Goal: Transaction & Acquisition: Download file/media

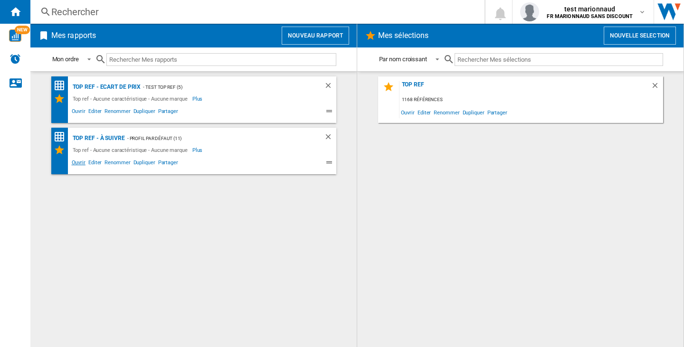
click at [76, 160] on span "Ouvrir" at bounding box center [78, 163] width 17 height 11
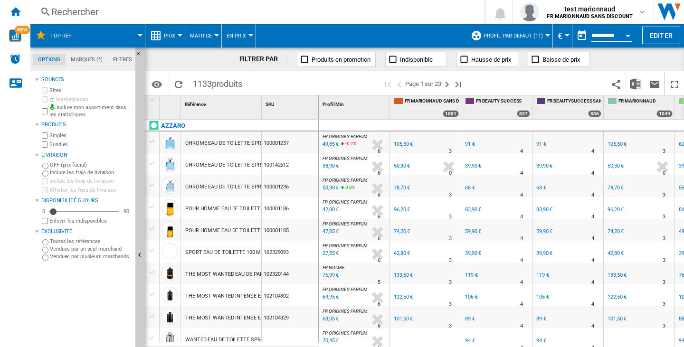
click at [240, 35] on span "En Prix" at bounding box center [235, 36] width 19 height 6
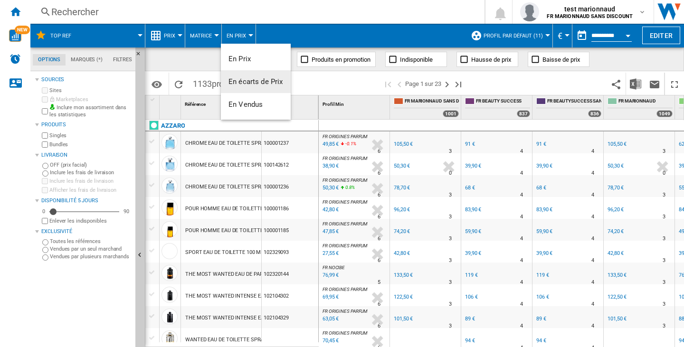
click at [249, 77] on button "En écarts de Prix" at bounding box center [256, 81] width 70 height 23
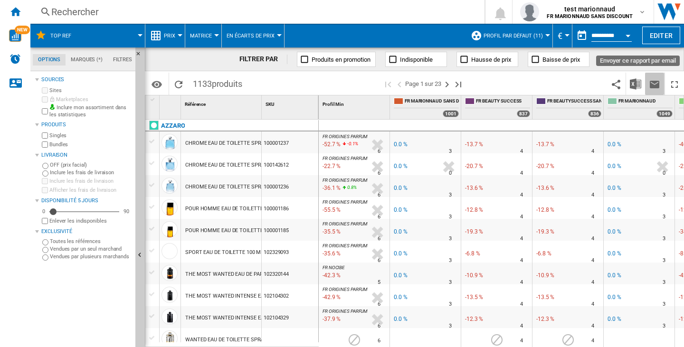
click at [646, 79] on button "Envoyer ce rapport par email" at bounding box center [654, 84] width 19 height 22
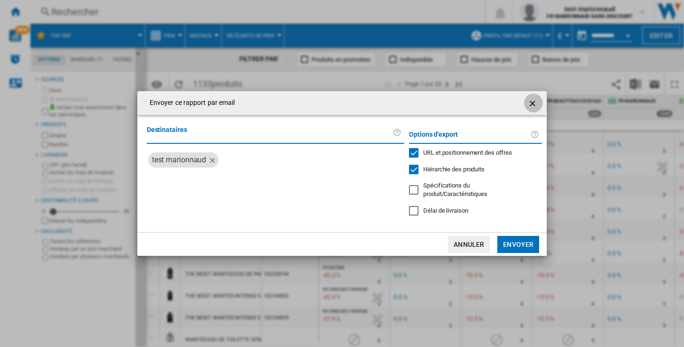
click at [536, 109] on ng-md-icon "getI18NText('BUTTONS.CLOSE_DIALOG')" at bounding box center [532, 103] width 11 height 11
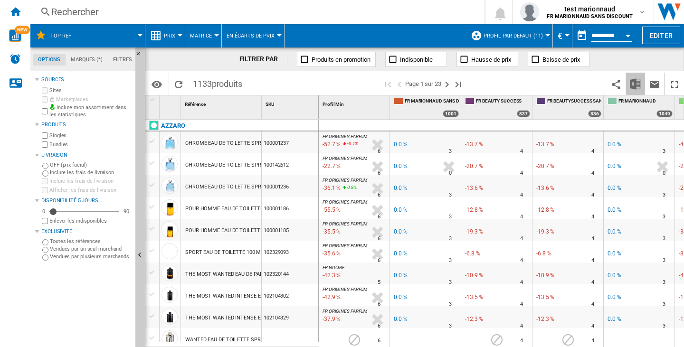
click at [637, 81] on img "Télécharger au format Excel" at bounding box center [634, 83] width 11 height 11
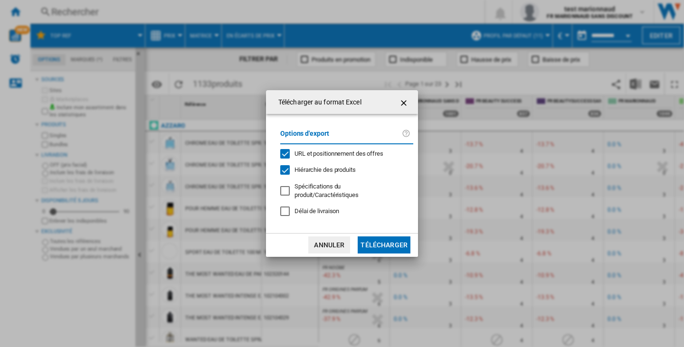
click at [324, 173] on span "Hiérarchie des produits" at bounding box center [324, 169] width 61 height 7
click at [318, 151] on div "Options d'export URL et positionnement des offres Hiérarchie des produits Spéci…" at bounding box center [346, 173] width 142 height 100
click at [320, 154] on span "URL et positionnement des offres" at bounding box center [338, 153] width 89 height 7
click at [372, 236] on button "Télécharger" at bounding box center [383, 244] width 53 height 17
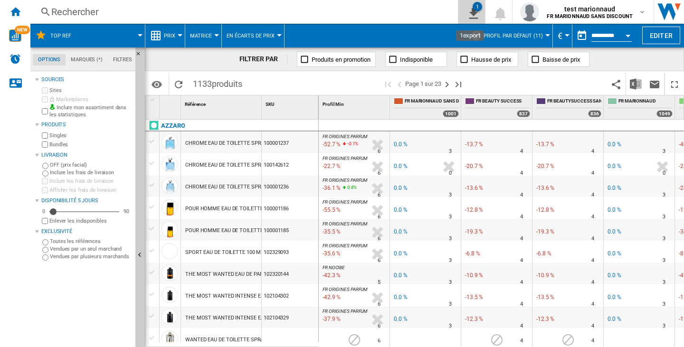
click at [459, 6] on button "1" at bounding box center [471, 12] width 27 height 24
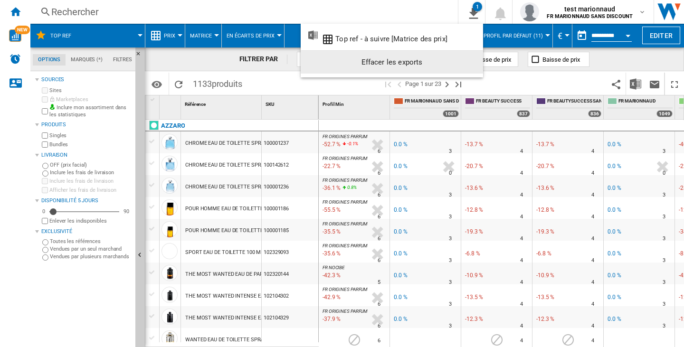
click at [468, 62] on div "Effacer les exports" at bounding box center [391, 62] width 167 height 17
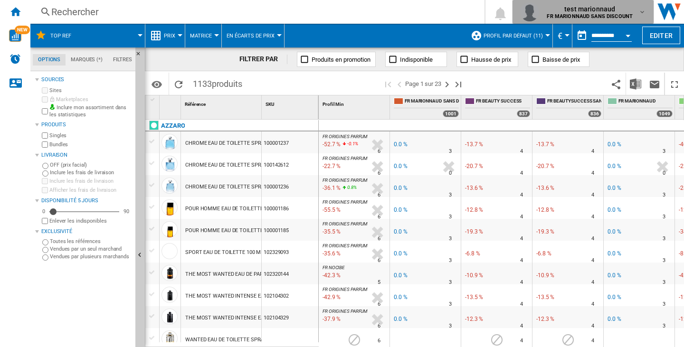
click at [595, 1] on button "test marionnaud FR MARIONNAUD SANS DISCOUNT" at bounding box center [582, 12] width 141 height 24
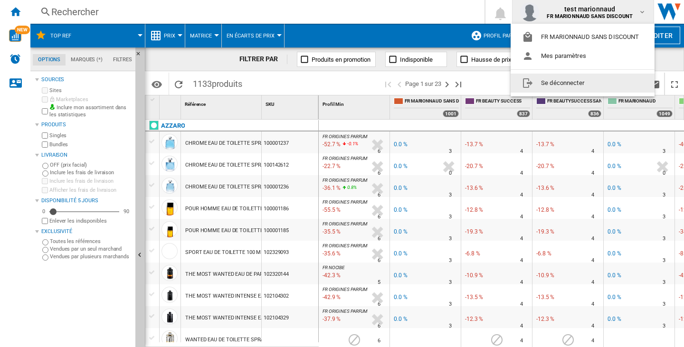
click at [593, 81] on button "Se déconnecter" at bounding box center [582, 83] width 144 height 19
